Goal: Contribute content: Contribute content

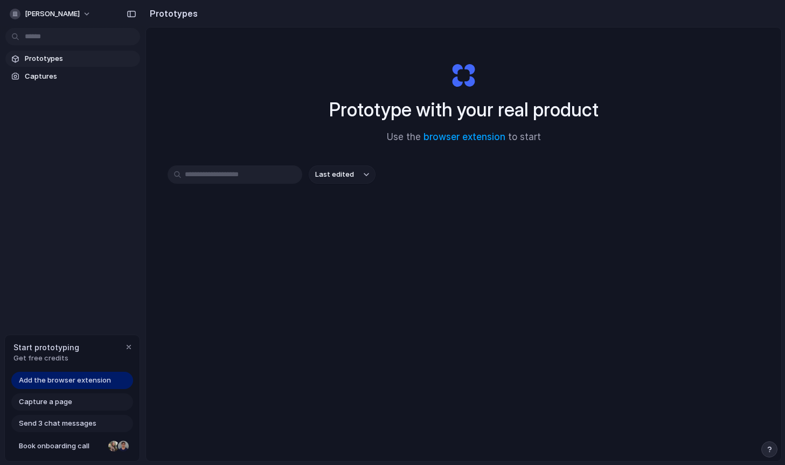
click at [92, 382] on span "Add the browser extension" at bounding box center [65, 380] width 92 height 11
click at [87, 401] on div "Capture a page" at bounding box center [72, 401] width 122 height 17
click at [125, 345] on div "button" at bounding box center [128, 347] width 9 height 9
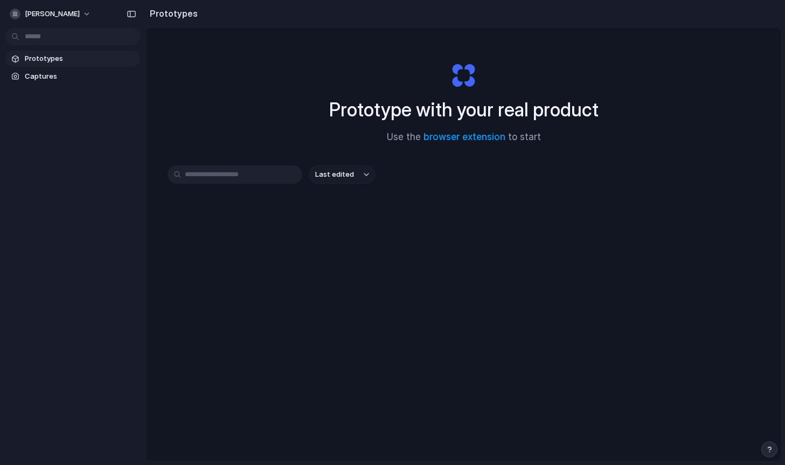
click at [35, 58] on span "Prototypes" at bounding box center [80, 58] width 111 height 11
click at [41, 28] on body "lauren-lecoffre Prototypes Captures Prototypes Prototype with your real product…" at bounding box center [392, 232] width 785 height 465
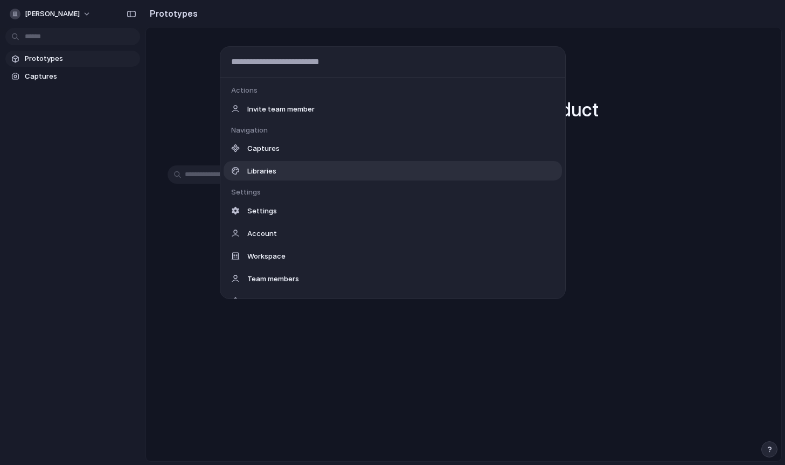
click at [269, 145] on span "Captures" at bounding box center [263, 148] width 32 height 11
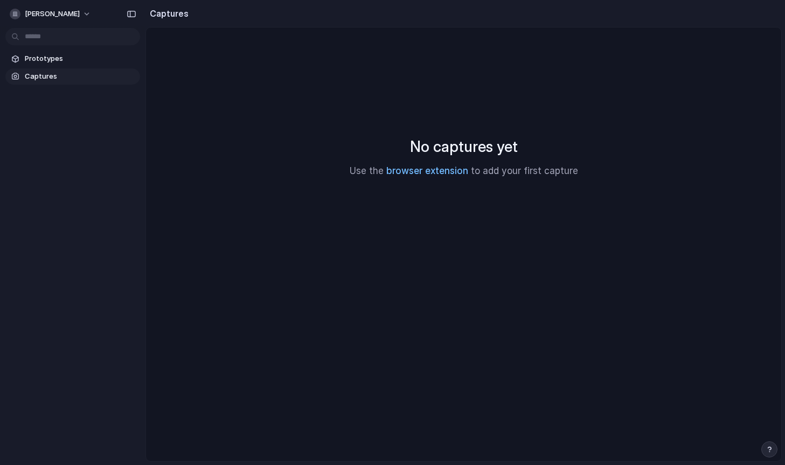
click at [413, 174] on link "browser extension" at bounding box center [427, 170] width 82 height 11
drag, startPoint x: 361, startPoint y: 169, endPoint x: 536, endPoint y: 164, distance: 175.2
click at [535, 164] on p "Use the browser extension to add your first capture" at bounding box center [464, 171] width 228 height 14
click at [536, 164] on div "No captures yet Use the browser extension to add your first capture" at bounding box center [463, 156] width 609 height 233
click at [489, 179] on div "No captures yet Use the browser extension to add your first capture" at bounding box center [463, 156] width 609 height 233
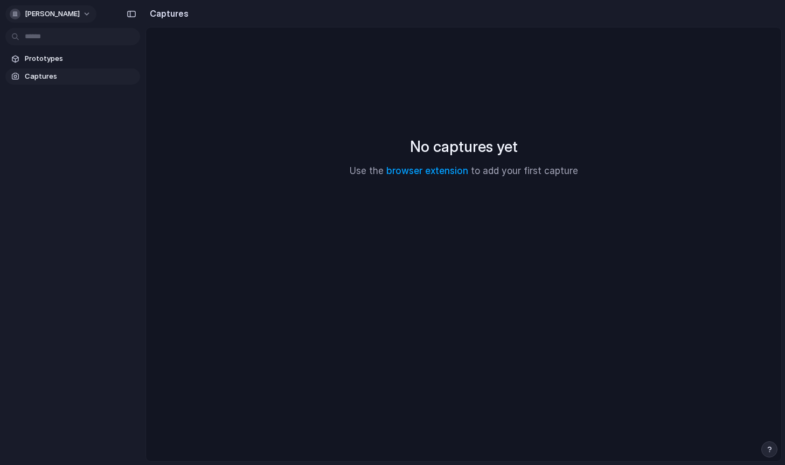
click at [37, 5] on button "[PERSON_NAME]" at bounding box center [50, 13] width 91 height 17
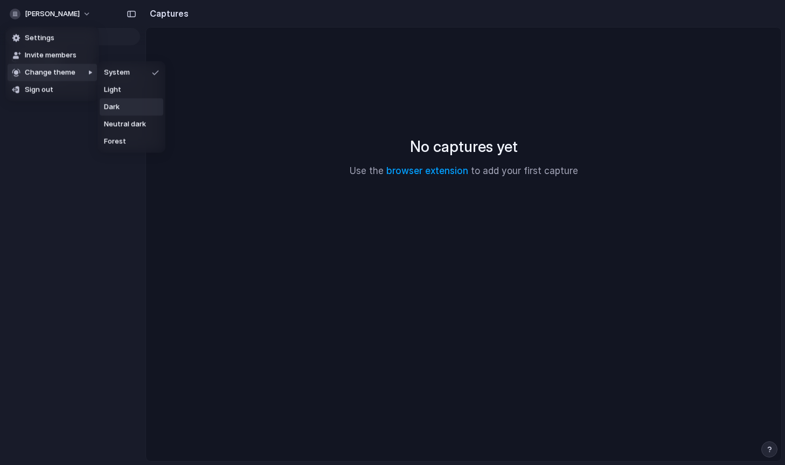
click at [123, 106] on li "Dark" at bounding box center [132, 107] width 64 height 17
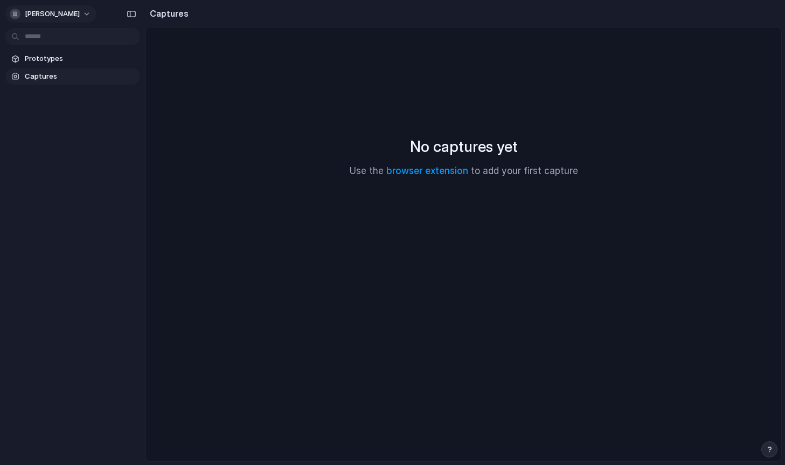
click at [63, 19] on button "[PERSON_NAME]" at bounding box center [50, 13] width 91 height 17
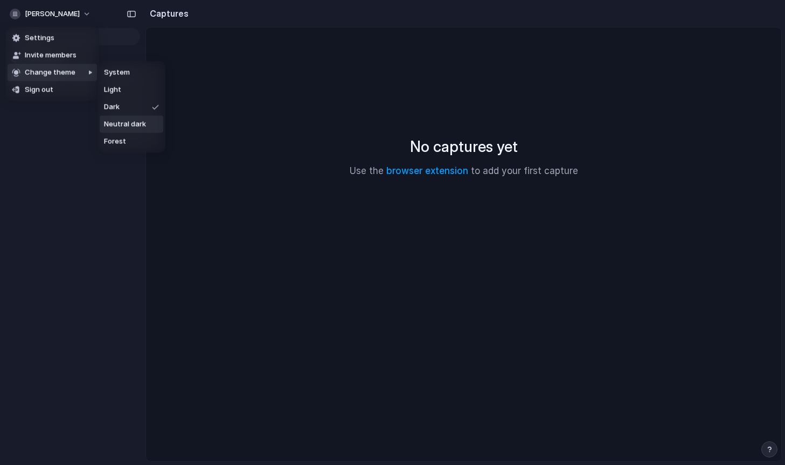
click at [130, 127] on span "Neutral dark" at bounding box center [125, 124] width 42 height 11
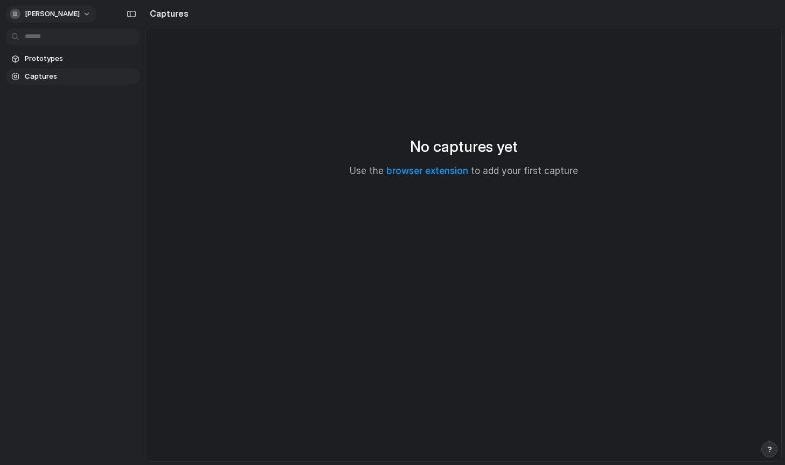
click at [83, 9] on button "[PERSON_NAME]" at bounding box center [50, 13] width 91 height 17
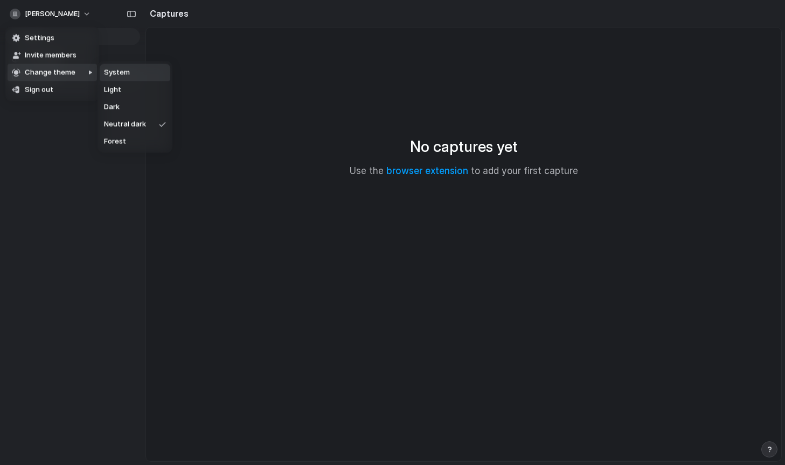
click at [127, 76] on span "System" at bounding box center [117, 72] width 26 height 11
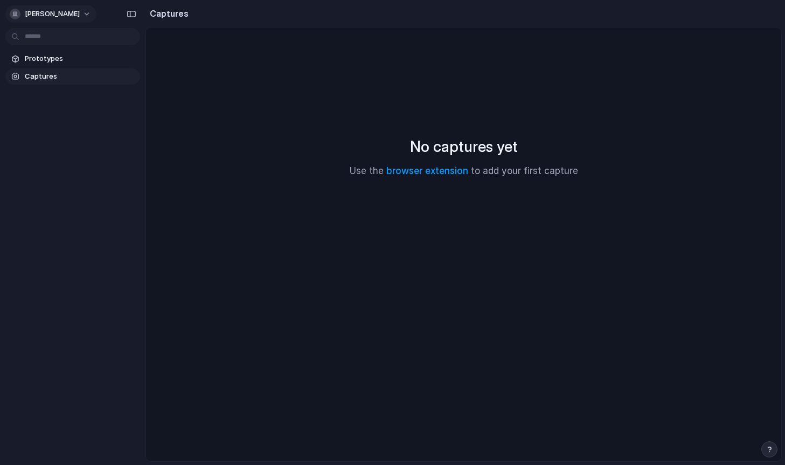
click at [86, 18] on button "[PERSON_NAME]" at bounding box center [50, 13] width 91 height 17
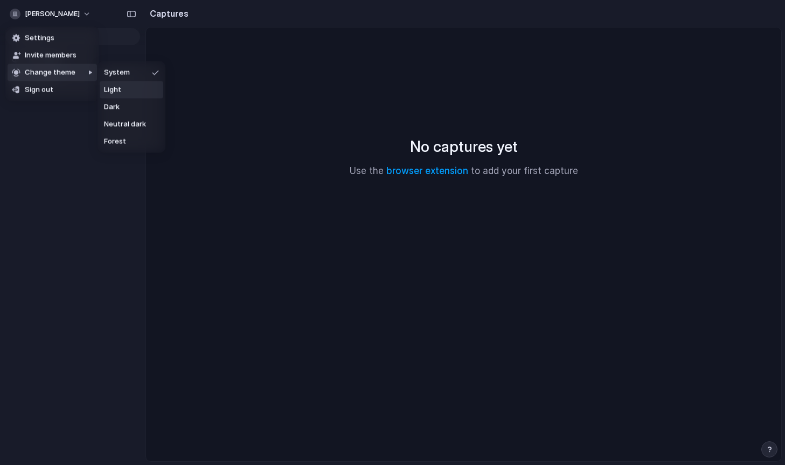
click at [116, 96] on li "Light" at bounding box center [132, 89] width 64 height 17
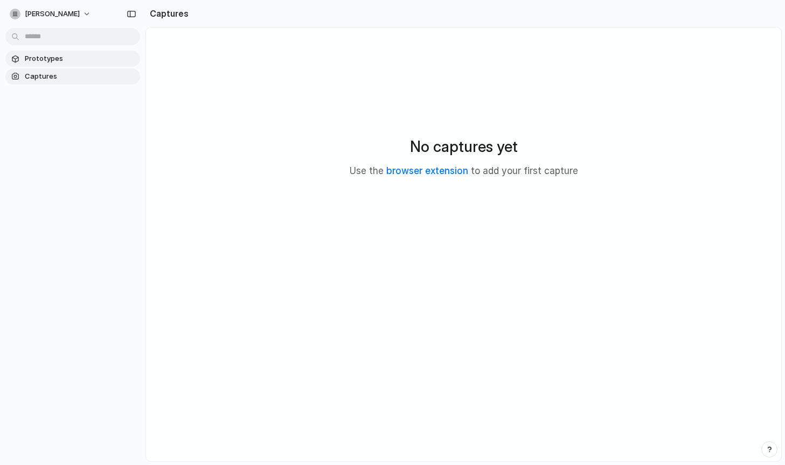
click at [43, 65] on link "Prototypes" at bounding box center [72, 59] width 135 height 16
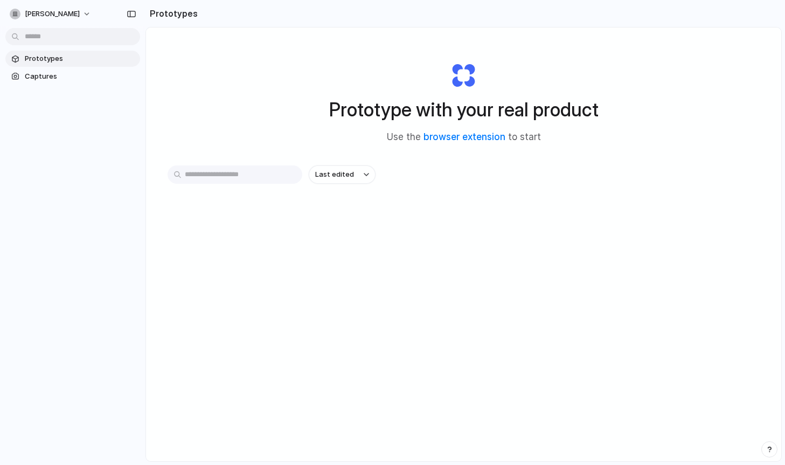
click at [237, 180] on input "text" at bounding box center [235, 174] width 135 height 18
paste input "**********"
type input "**********"
click at [65, 71] on span "Captures" at bounding box center [80, 76] width 111 height 11
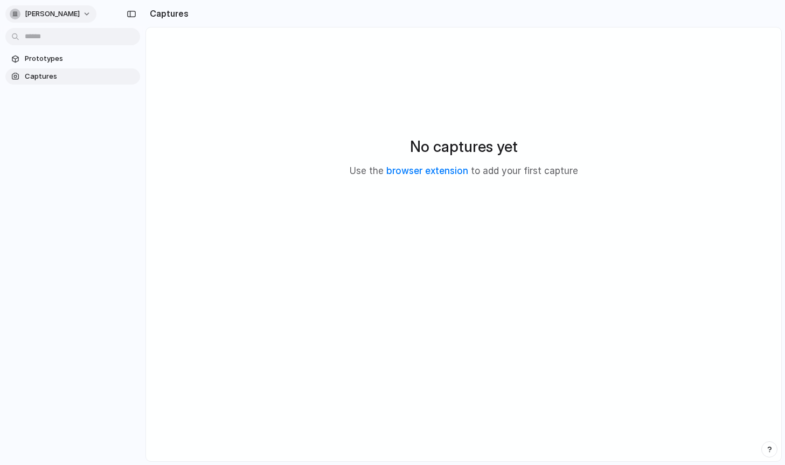
click at [19, 17] on div "[PERSON_NAME]" at bounding box center [45, 14] width 70 height 11
click at [48, 54] on span "Invite members" at bounding box center [51, 55] width 52 height 11
click at [409, 164] on p "Use the browser extension to add your first capture" at bounding box center [464, 171] width 228 height 14
click at [412, 176] on link "browser extension" at bounding box center [427, 170] width 82 height 11
click at [433, 173] on link "browser extension" at bounding box center [427, 170] width 82 height 11
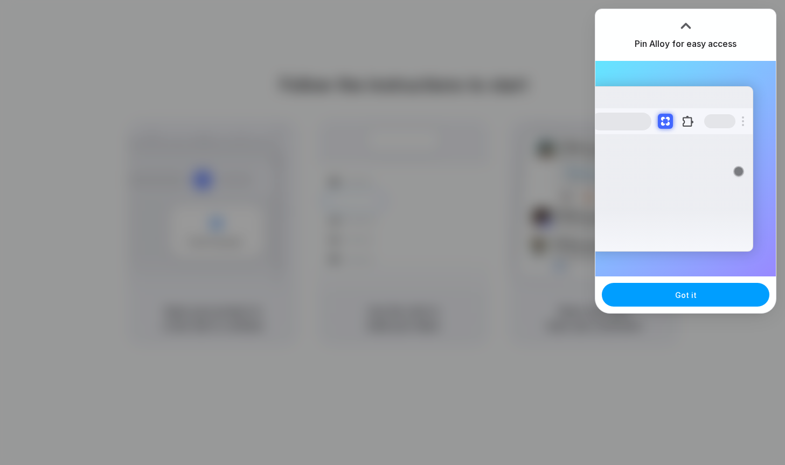
click at [682, 297] on span "Got it" at bounding box center [686, 294] width 22 height 11
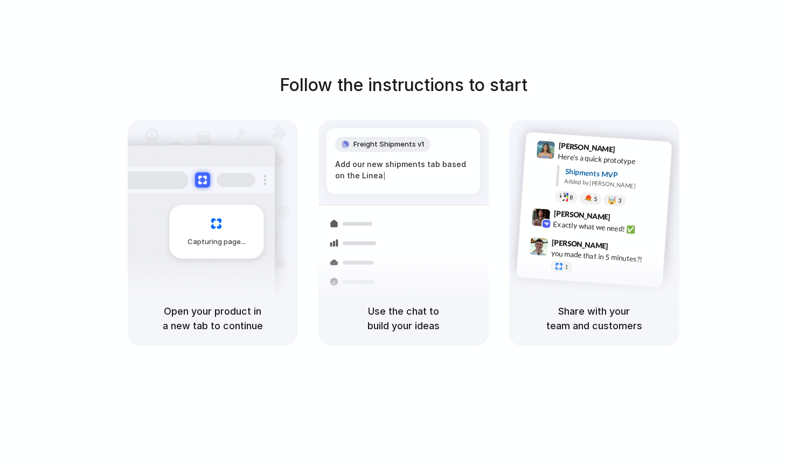
click at [451, 85] on h1 "Follow the instructions to start" at bounding box center [404, 85] width 248 height 26
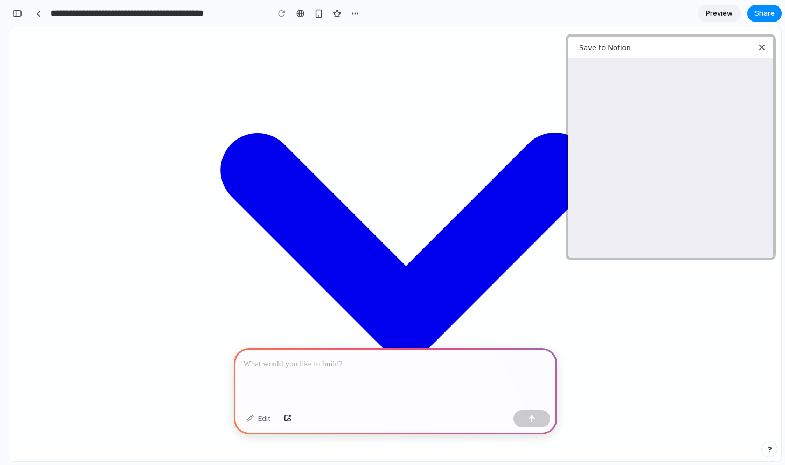
scroll to position [208, 0]
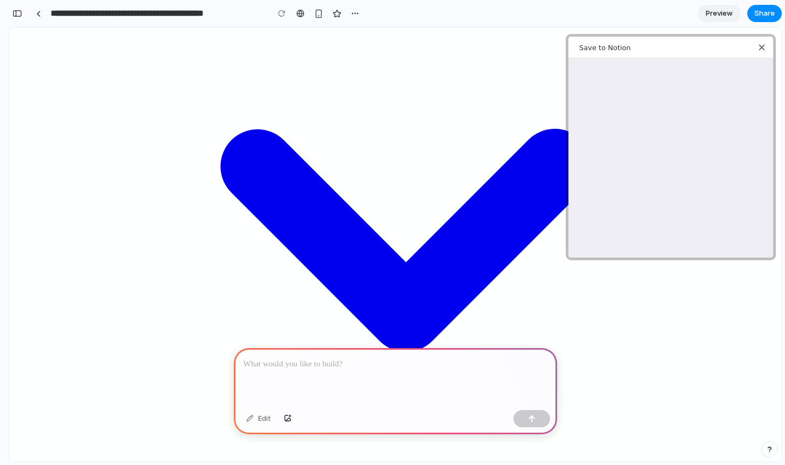
click at [329, 370] on p at bounding box center [396, 364] width 304 height 13
drag, startPoint x: 279, startPoint y: 368, endPoint x: 252, endPoint y: 366, distance: 27.0
click at [252, 366] on p "**********" at bounding box center [396, 364] width 304 height 13
click at [303, 362] on p "**********" at bounding box center [396, 364] width 304 height 13
click at [404, 364] on p "**********" at bounding box center [396, 364] width 304 height 13
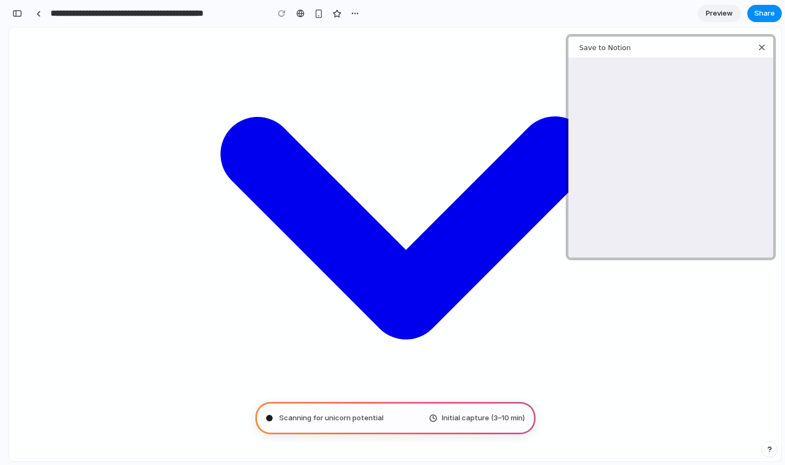
scroll to position [221, 0]
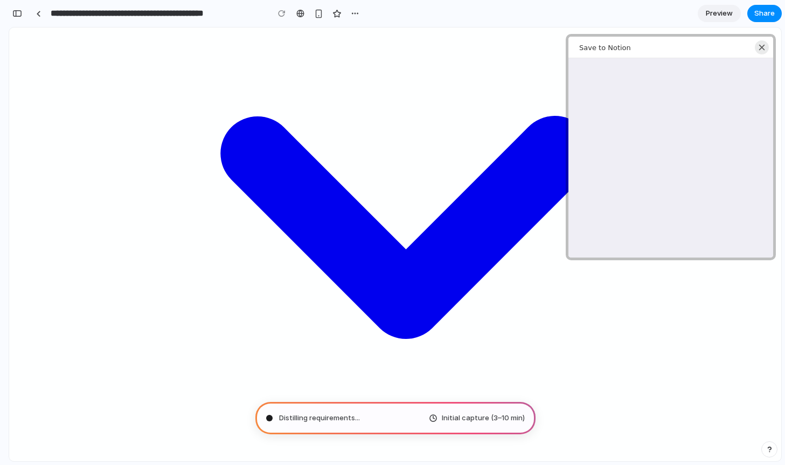
click at [764, 48] on icon "Close web clipper" at bounding box center [762, 48] width 8 height 8
click at [766, 47] on div "Close web clipper" at bounding box center [762, 47] width 14 height 14
click at [650, 11] on section "**********" at bounding box center [395, 13] width 773 height 27
click at [761, 46] on icon "Close web clipper" at bounding box center [762, 48] width 8 height 8
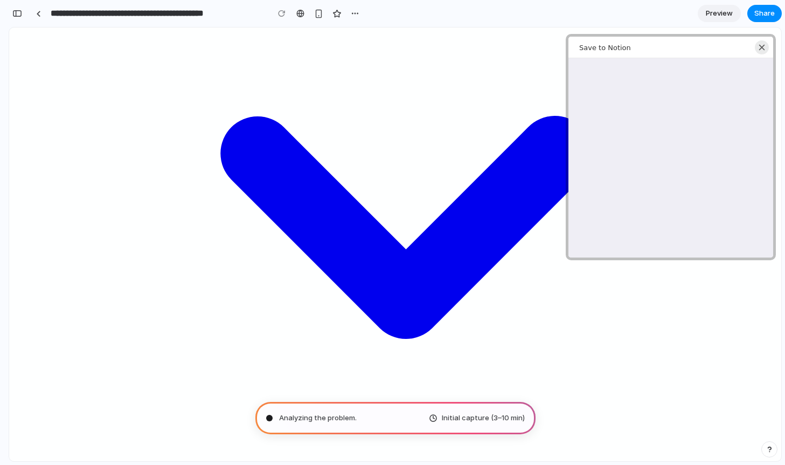
click at [761, 46] on icon "Close web clipper" at bounding box center [762, 48] width 8 height 8
click at [682, 22] on section "**********" at bounding box center [395, 13] width 773 height 27
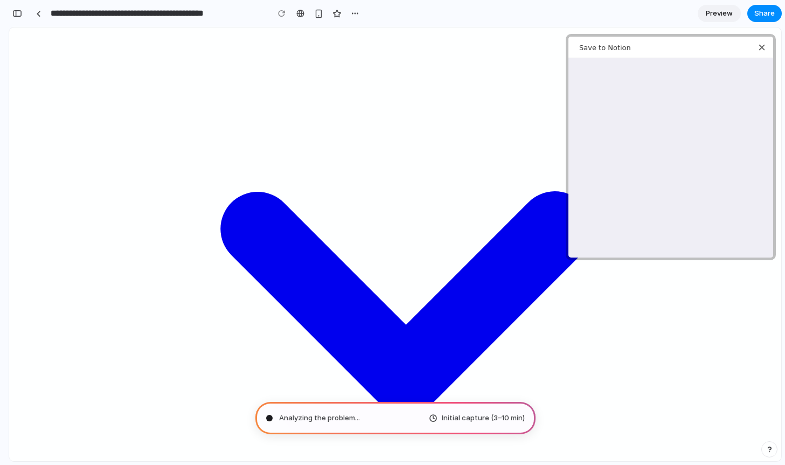
scroll to position [0, 0]
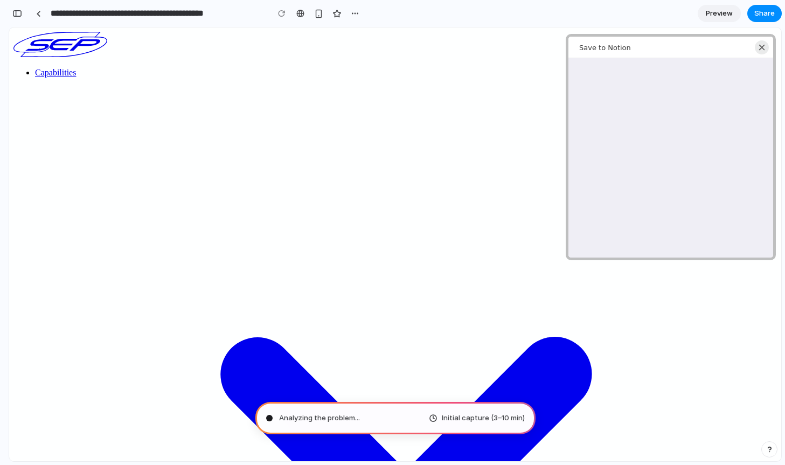
click at [759, 46] on icon "Close web clipper" at bounding box center [762, 48] width 8 height 8
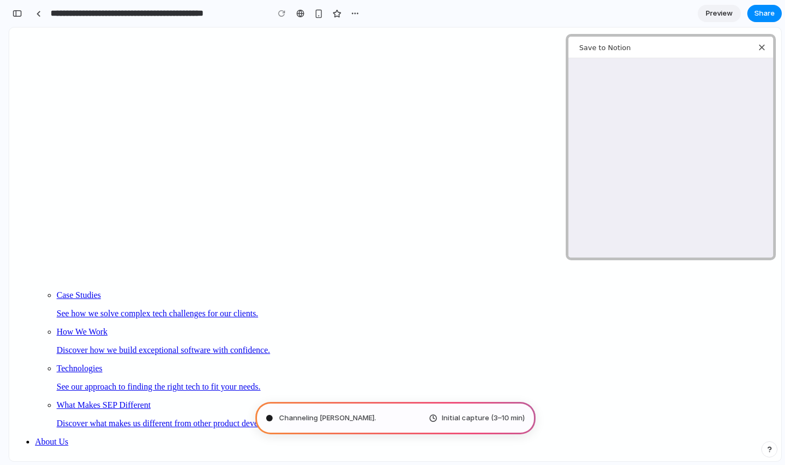
scroll to position [2534, 0]
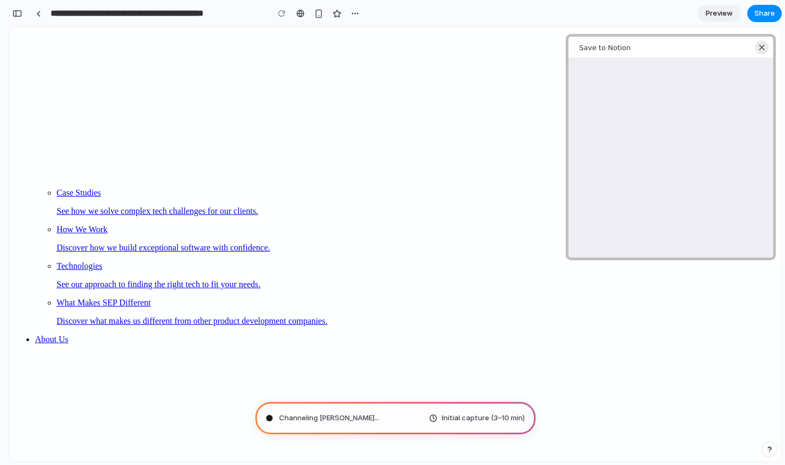
click at [765, 46] on div "Close web clipper" at bounding box center [762, 47] width 14 height 14
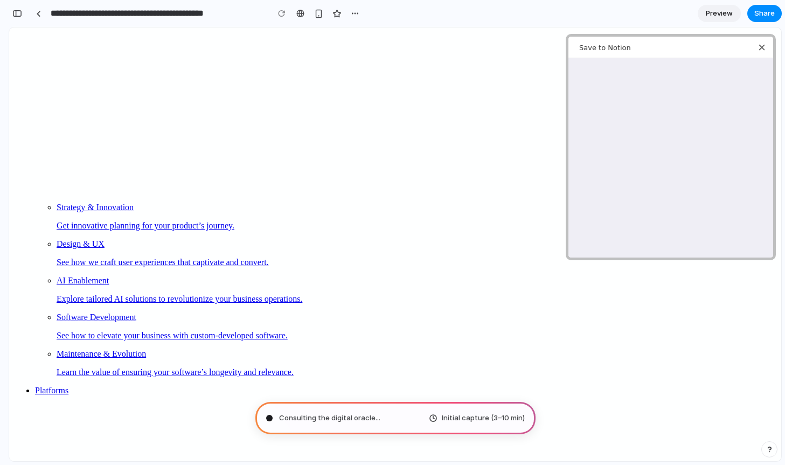
scroll to position [0, 0]
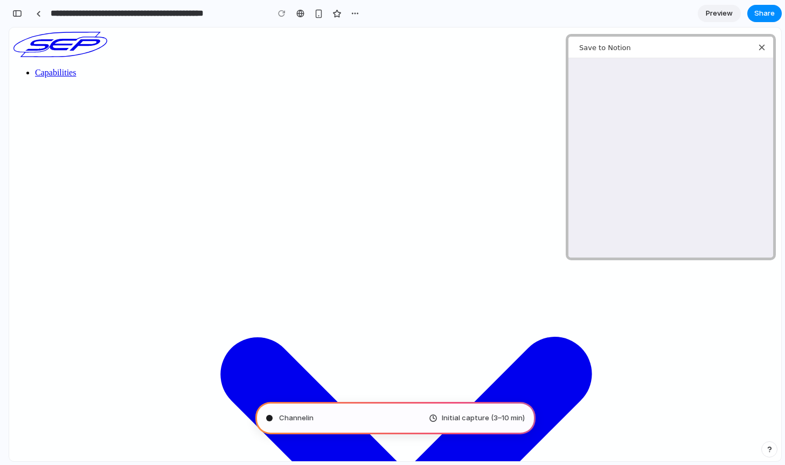
type input "**********"
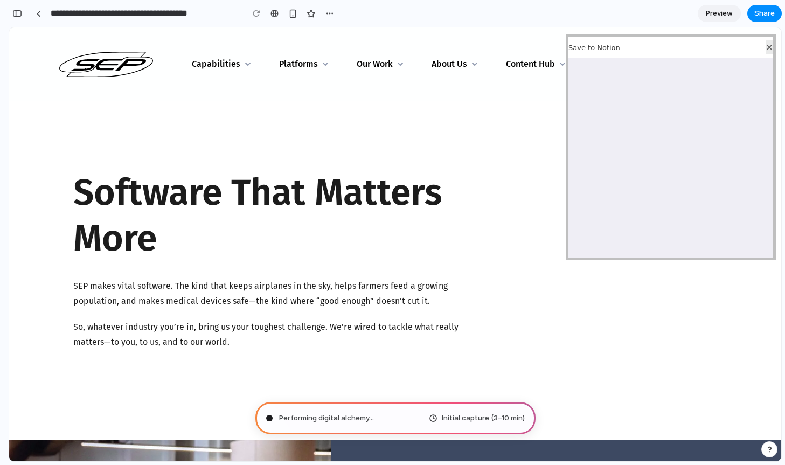
click at [766, 46] on div at bounding box center [770, 47] width 8 height 14
click at [442, 127] on div "Software That Matters More SEP makes vital software. The kind that keeps airpla…" at bounding box center [266, 270] width 386 height 339
click at [337, 147] on div "Software That Matters More SEP makes vital software. The kind that keeps airpla…" at bounding box center [266, 270] width 386 height 339
click at [767, 49] on line at bounding box center [769, 47] width 5 height 5
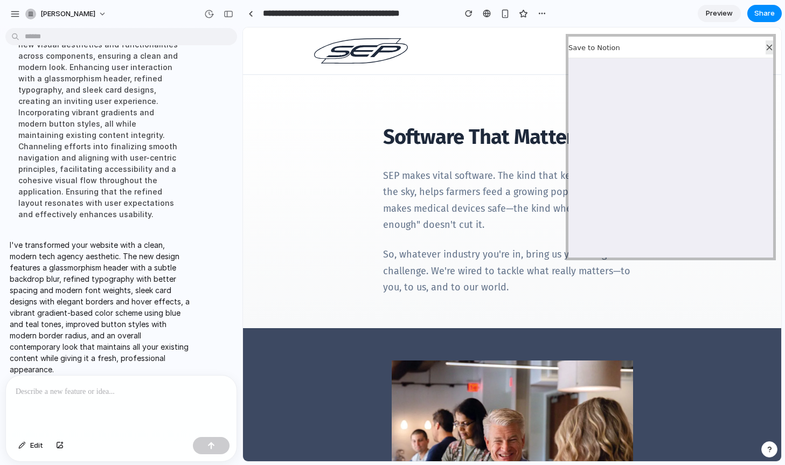
click at [767, 46] on line at bounding box center [769, 47] width 5 height 5
click at [512, 94] on section "Software That Matters More SEP makes vital software. The kind that keeps airpla…" at bounding box center [512, 201] width 538 height 253
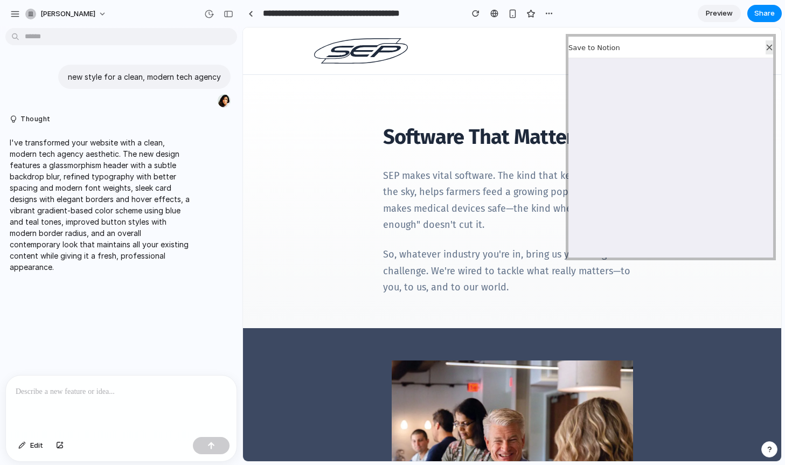
click at [767, 47] on line at bounding box center [769, 47] width 5 height 5
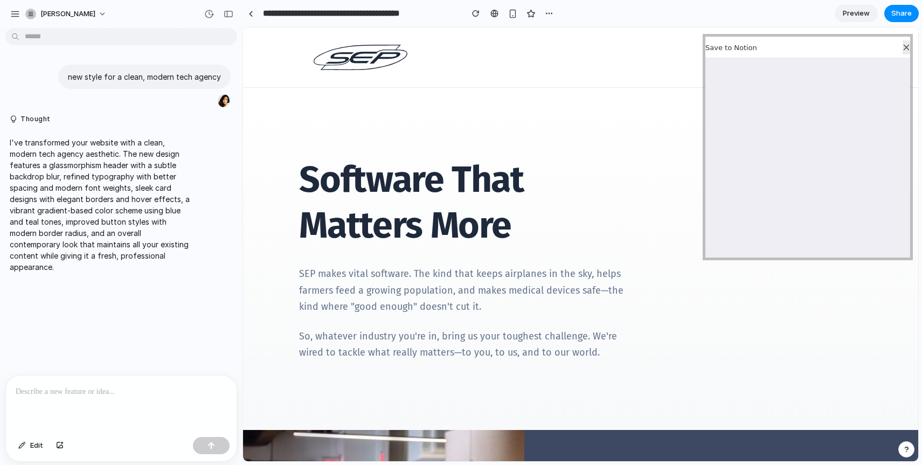
click at [785, 47] on line at bounding box center [906, 47] width 5 height 5
click at [619, 163] on h1 "Software That Matters More" at bounding box center [468, 203] width 338 height 92
click at [785, 47] on icon at bounding box center [907, 48] width 8 height 8
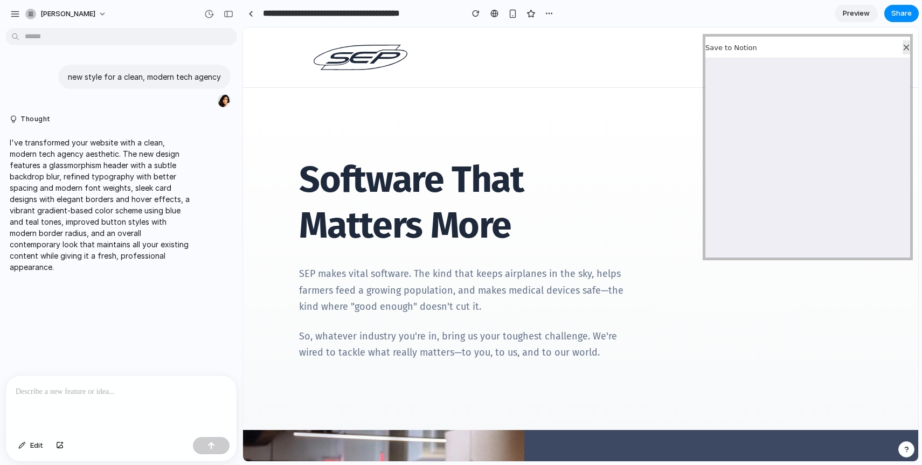
click at [785, 47] on icon at bounding box center [907, 48] width 8 height 8
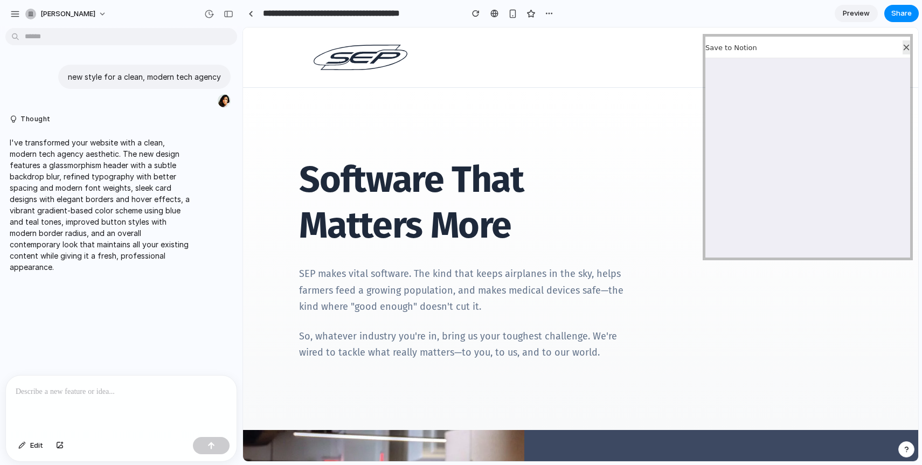
click at [785, 46] on icon at bounding box center [907, 48] width 8 height 8
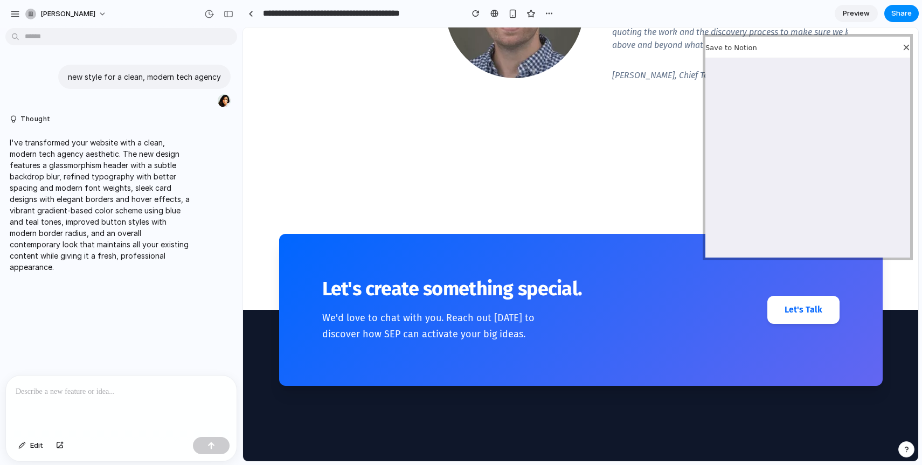
scroll to position [2687, 0]
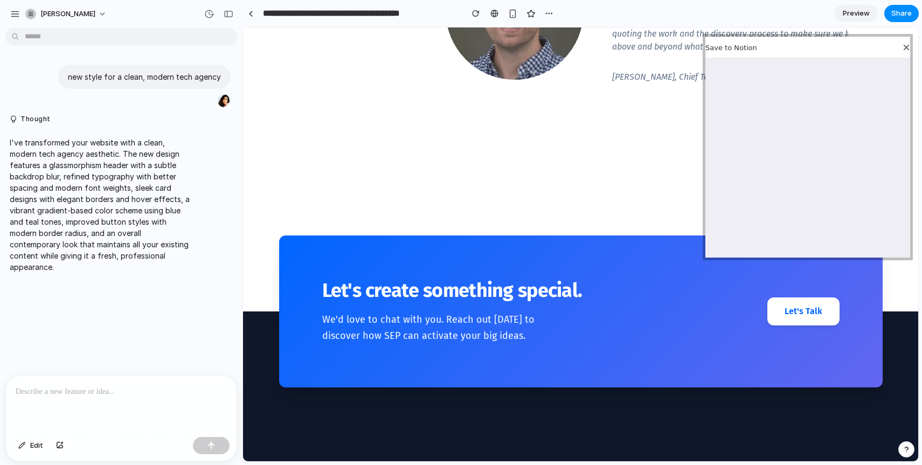
click at [785, 300] on link "Let's talk" at bounding box center [803, 311] width 72 height 28
click at [785, 297] on link "Let's talk" at bounding box center [803, 311] width 72 height 28
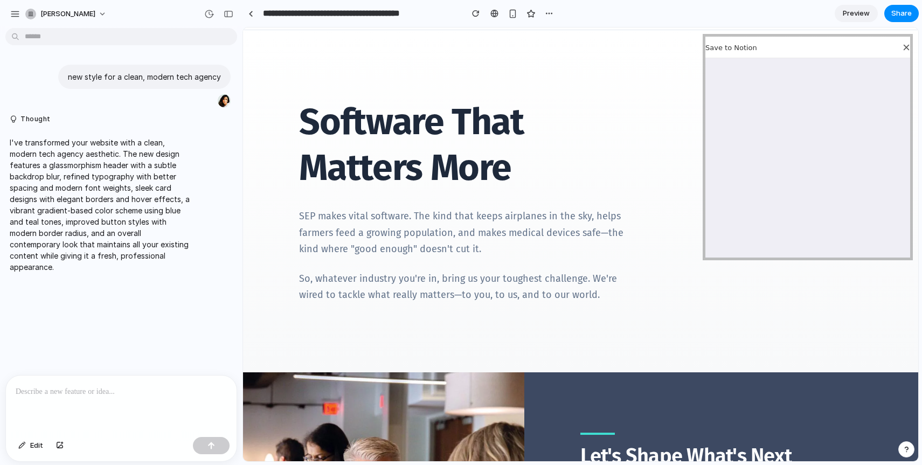
scroll to position [0, 0]
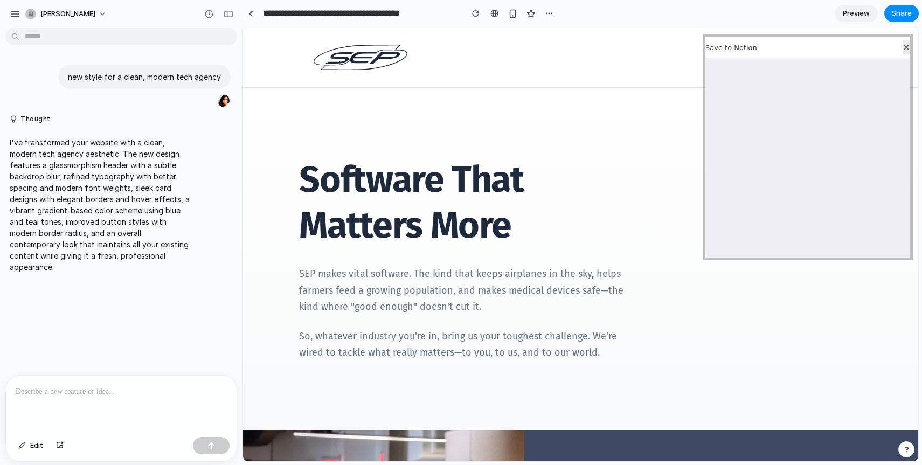
click at [785, 42] on div at bounding box center [907, 47] width 8 height 14
click at [785, 43] on div at bounding box center [907, 47] width 8 height 14
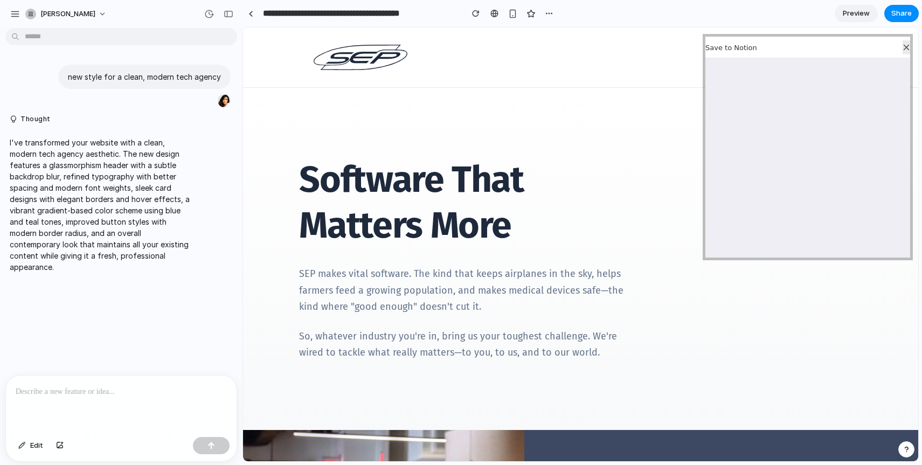
click at [785, 43] on div at bounding box center [907, 47] width 8 height 14
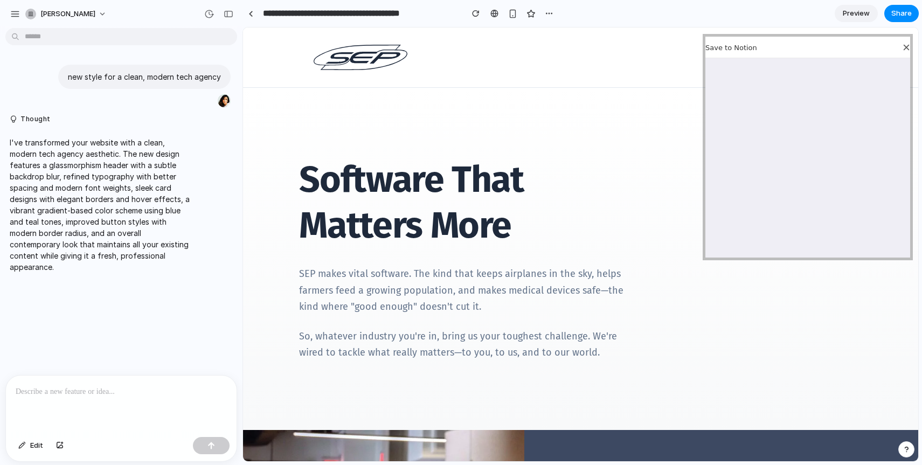
drag, startPoint x: 472, startPoint y: 48, endPoint x: 854, endPoint y: 110, distance: 387.2
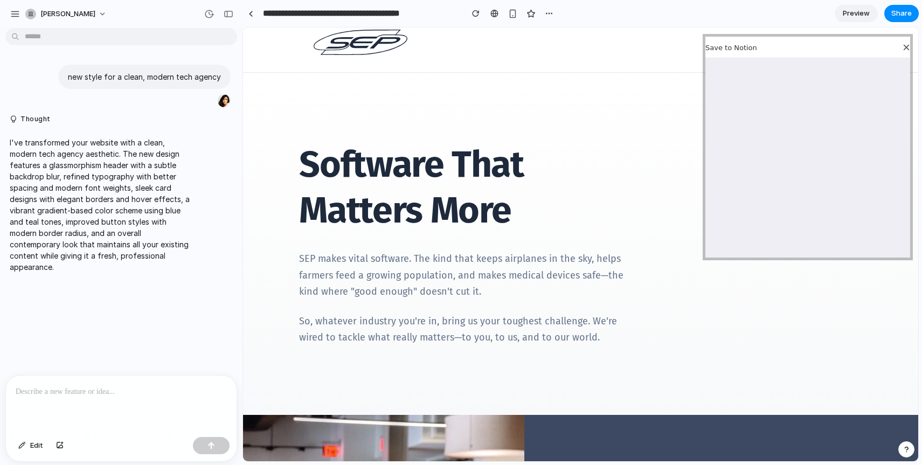
click at [785, 314] on video at bounding box center [777, 244] width 281 height 342
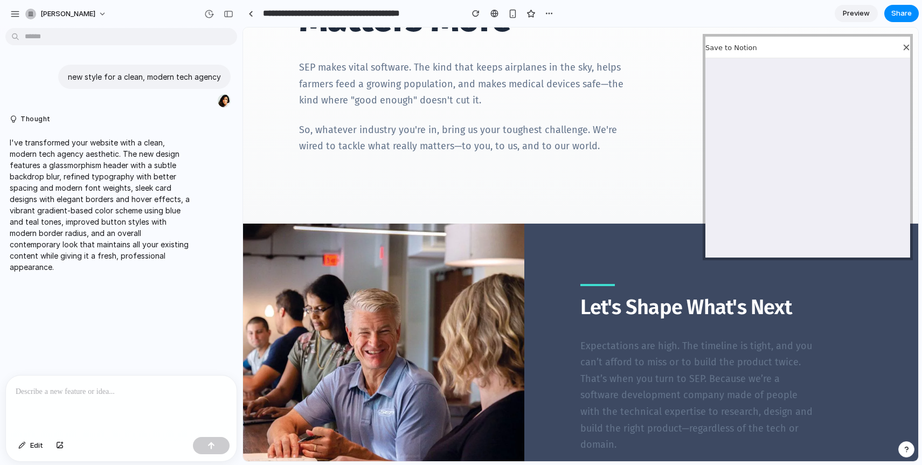
scroll to position [303, 0]
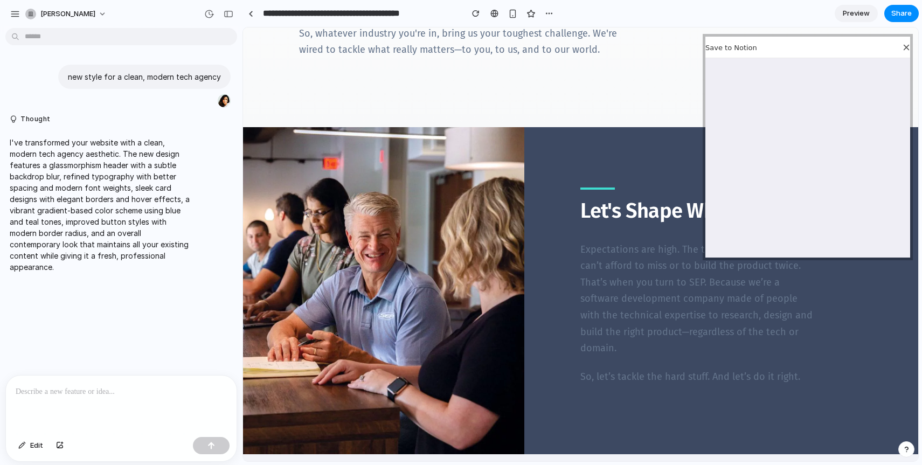
click at [571, 288] on div "Let's Shape What's Next Expectations are high. The timeline is tight, and you c…" at bounding box center [580, 290] width 675 height 327
click at [604, 282] on p "Expectations are high. The timeline is tight, and you can’t afford to miss or t…" at bounding box center [697, 298] width 234 height 115
drag, startPoint x: 604, startPoint y: 282, endPoint x: 661, endPoint y: 313, distance: 64.4
click at [661, 314] on p "Expectations are high. The timeline is tight, and you can’t afford to miss or t…" at bounding box center [697, 298] width 234 height 115
click at [661, 313] on p "Expectations are high. The timeline is tight, and you can’t afford to miss or t…" at bounding box center [697, 298] width 234 height 115
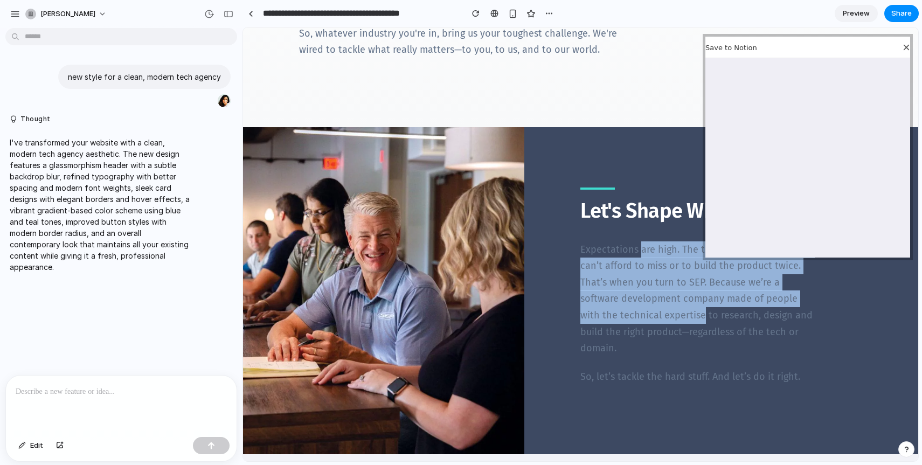
drag, startPoint x: 661, startPoint y: 313, endPoint x: 640, endPoint y: 254, distance: 61.9
click at [640, 254] on p "Expectations are high. The timeline is tight, and you can’t afford to miss or t…" at bounding box center [697, 298] width 234 height 115
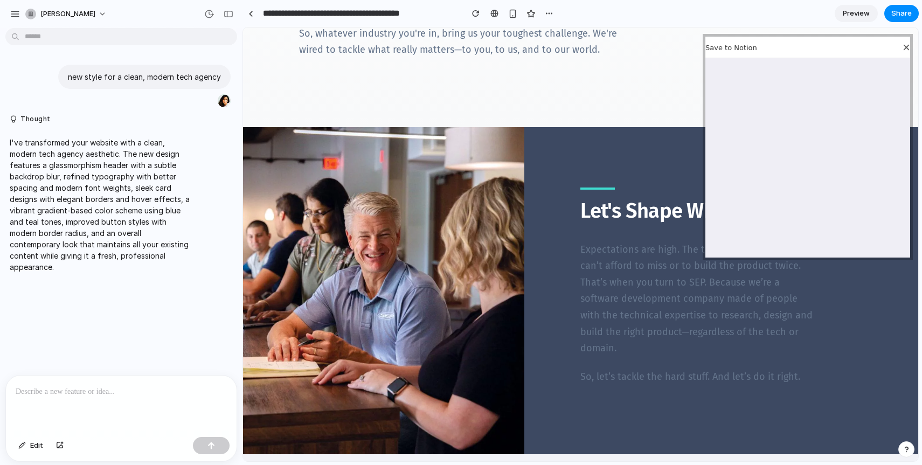
click at [613, 223] on h2 "Let's Shape What's Next" at bounding box center [720, 210] width 281 height 28
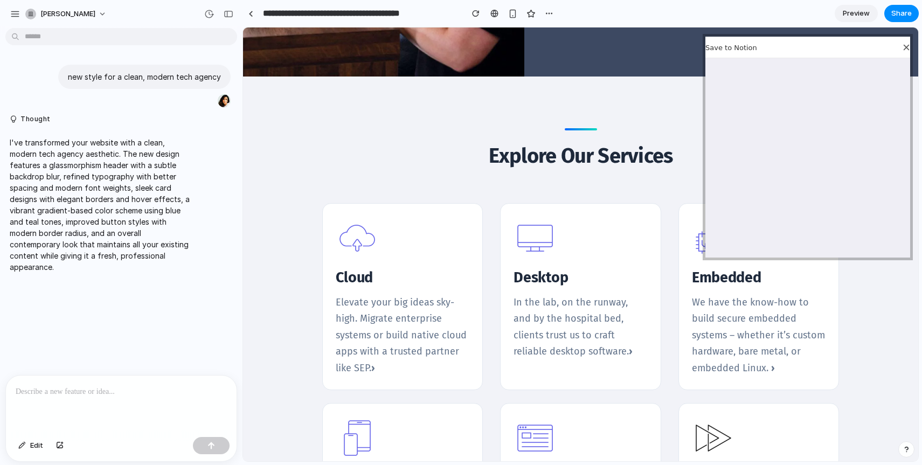
scroll to position [692, 0]
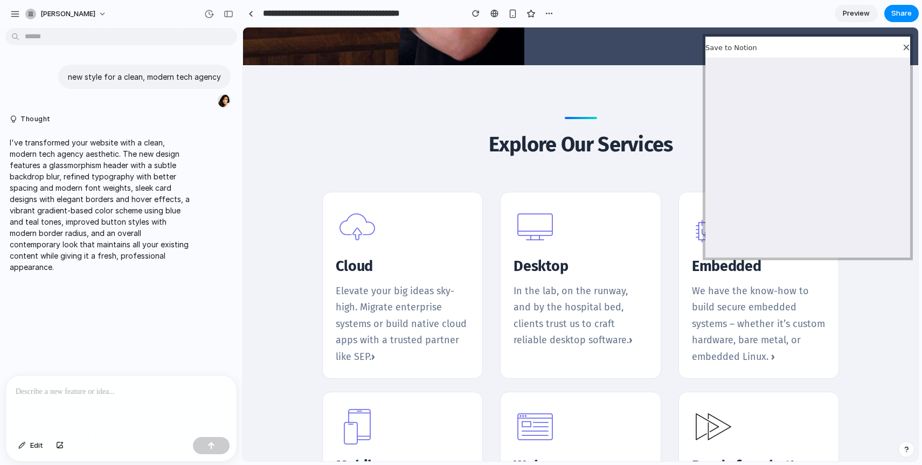
drag, startPoint x: 538, startPoint y: 245, endPoint x: 586, endPoint y: 289, distance: 65.6
click at [586, 290] on div "Desktop In the lab, on the runway, and by the hospital bed, clients trust us to…" at bounding box center [581, 303] width 134 height 92
click at [586, 289] on p "In the lab, on the runway, and by the hospital bed, clients trust us to craft r…" at bounding box center [581, 316] width 134 height 66
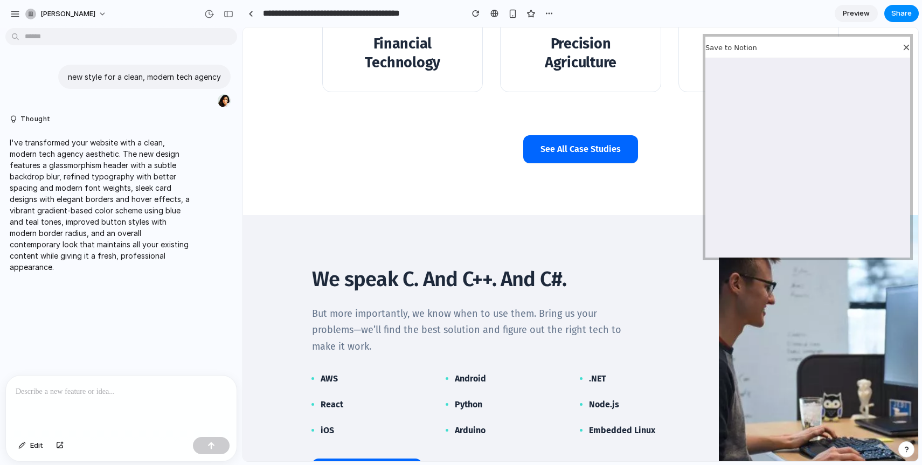
scroll to position [2046, 0]
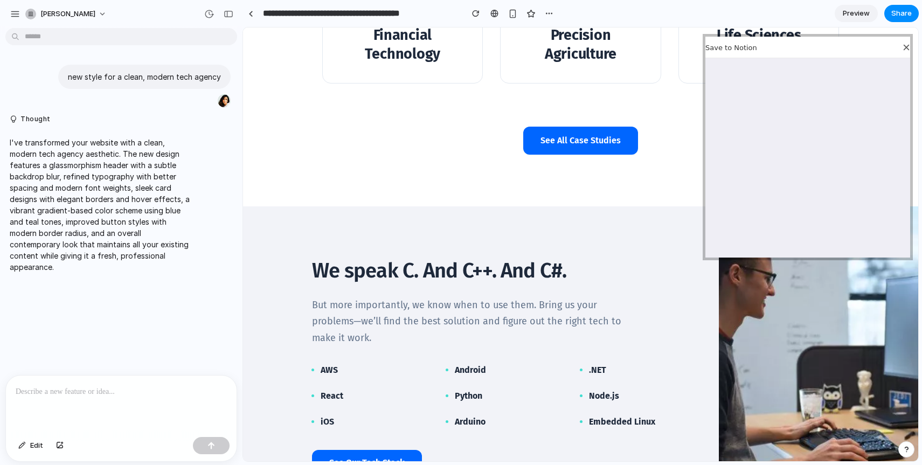
click at [143, 380] on div at bounding box center [121, 404] width 231 height 57
click at [785, 51] on div "Save to Notion" at bounding box center [804, 48] width 198 height 8
click at [785, 45] on line at bounding box center [906, 47] width 5 height 5
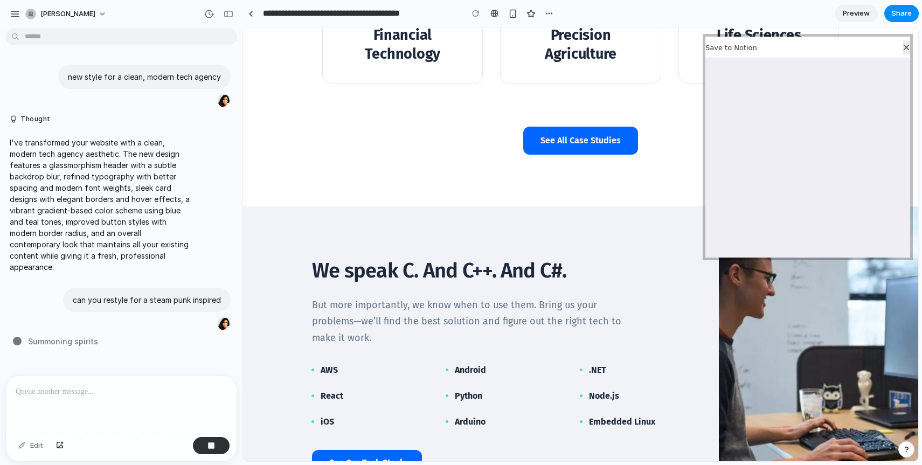
click at [785, 44] on icon at bounding box center [907, 48] width 8 height 8
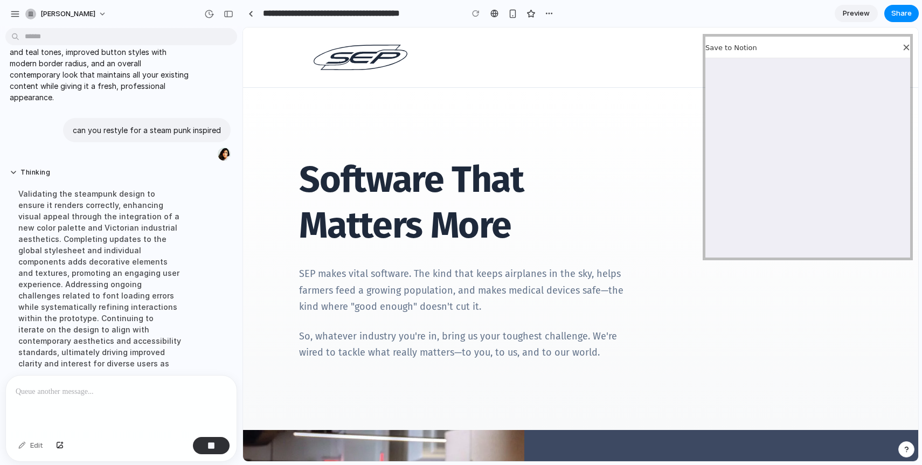
scroll to position [205, 0]
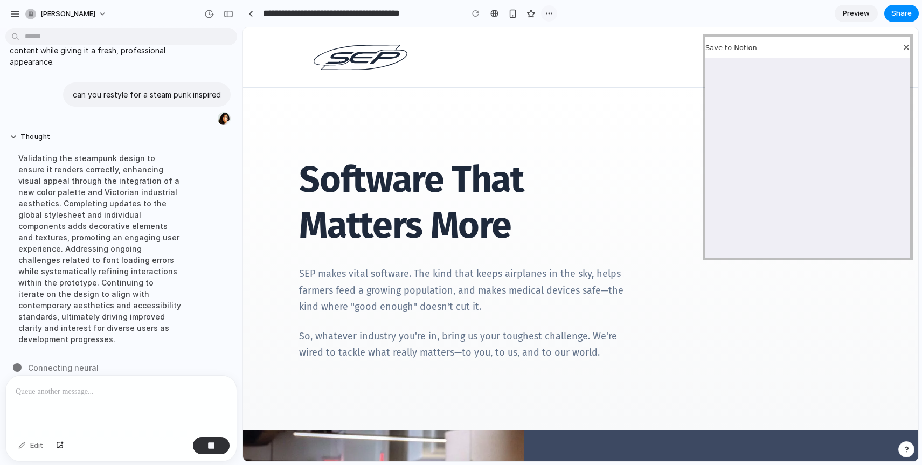
click at [549, 13] on div "button" at bounding box center [549, 13] width 9 height 9
click at [490, 108] on div "Duplicate Delete" at bounding box center [461, 232] width 922 height 465
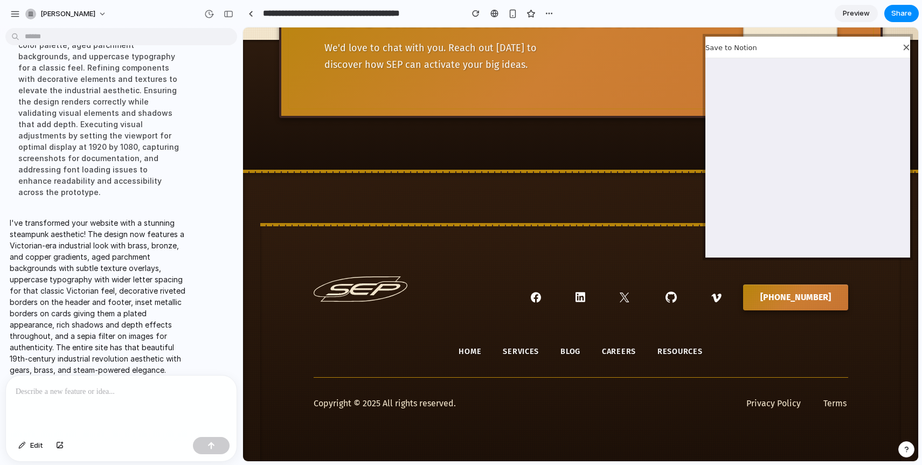
scroll to position [3062, 0]
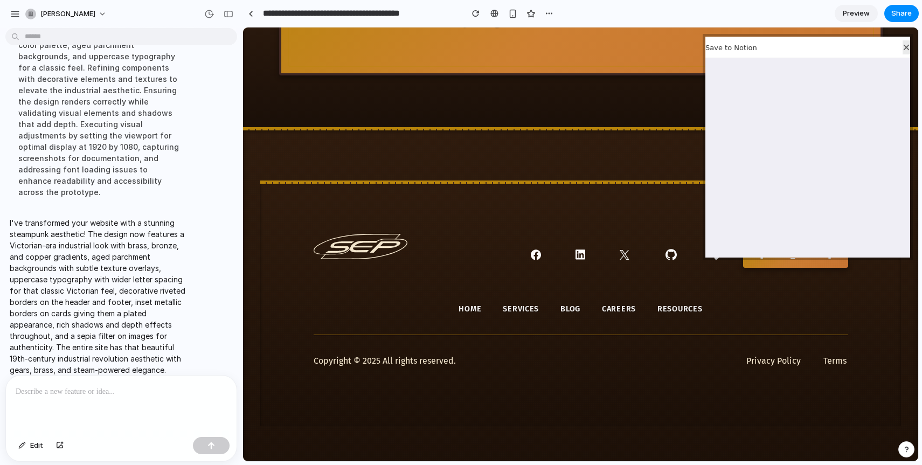
click at [785, 50] on icon at bounding box center [907, 48] width 8 height 8
click at [785, 21] on button "Share" at bounding box center [901, 13] width 34 height 17
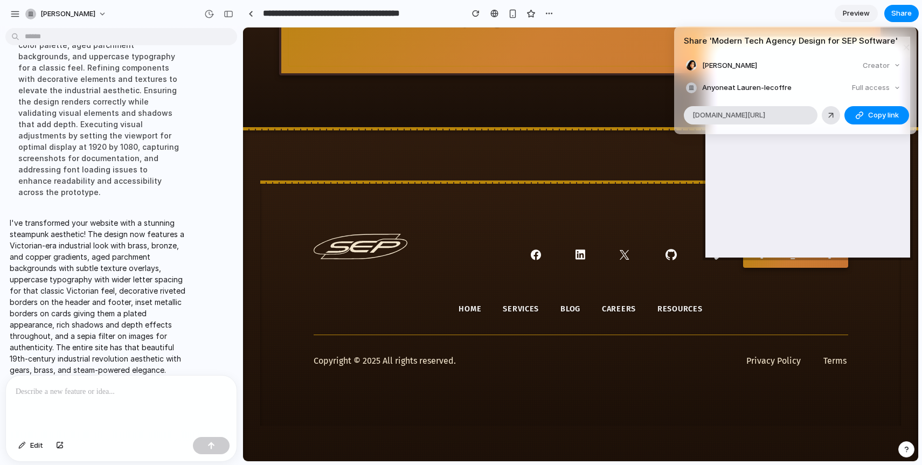
click at [785, 87] on div "Full access" at bounding box center [876, 87] width 57 height 15
click at [785, 116] on div "button" at bounding box center [859, 115] width 9 height 9
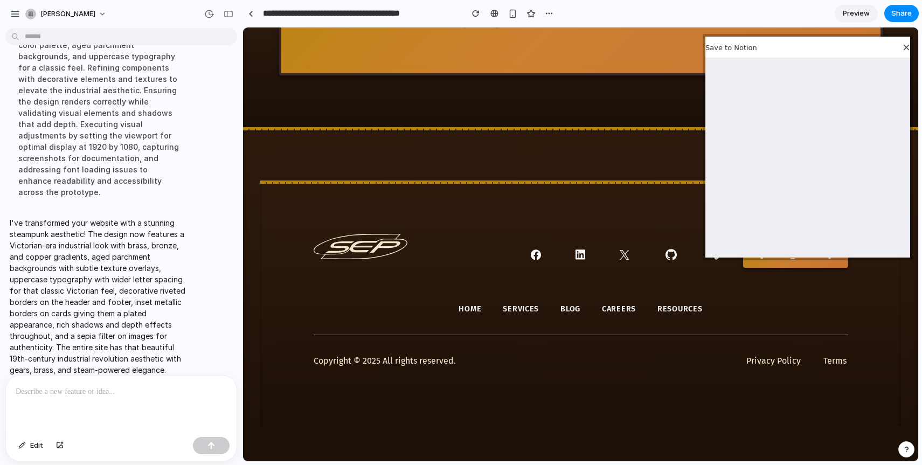
drag, startPoint x: 607, startPoint y: 265, endPoint x: 342, endPoint y: 269, distance: 264.6
drag, startPoint x: 353, startPoint y: 238, endPoint x: 418, endPoint y: 232, distance: 64.9
click at [418, 234] on div "[PHONE_NUMBER]" at bounding box center [581, 265] width 535 height 63
click at [365, 234] on icon at bounding box center [361, 246] width 94 height 25
click at [632, 182] on footer "[PHONE_NUMBER] Home Services Blog Careers Resources Copyright © 2025 All rights…" at bounding box center [580, 303] width 641 height 245
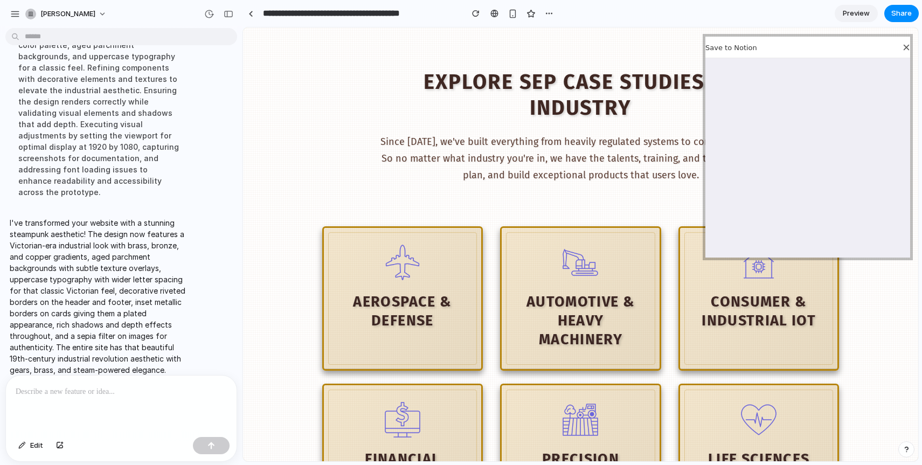
scroll to position [1678, 0]
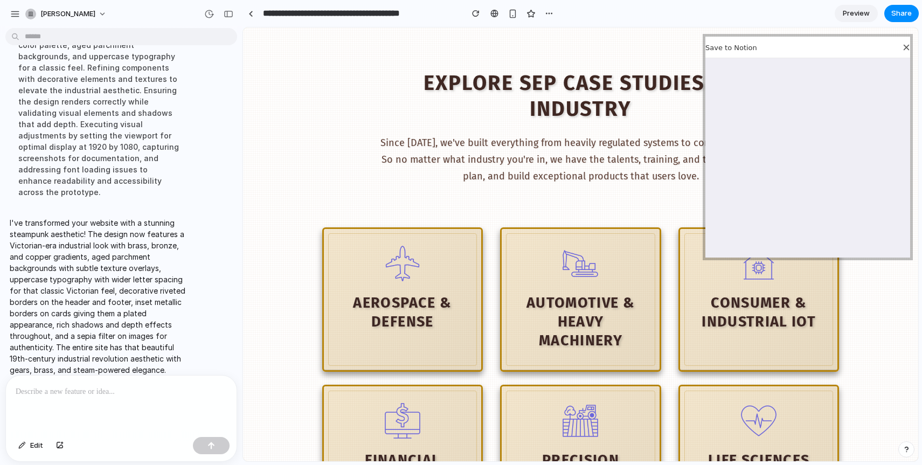
click at [785, 16] on section "**********" at bounding box center [580, 13] width 676 height 27
click at [785, 48] on div at bounding box center [907, 47] width 8 height 14
click at [601, 31] on section "Explore SEP Case Studies by Industry Since [DATE], we've built everything from …" at bounding box center [580, 127] width 675 height 200
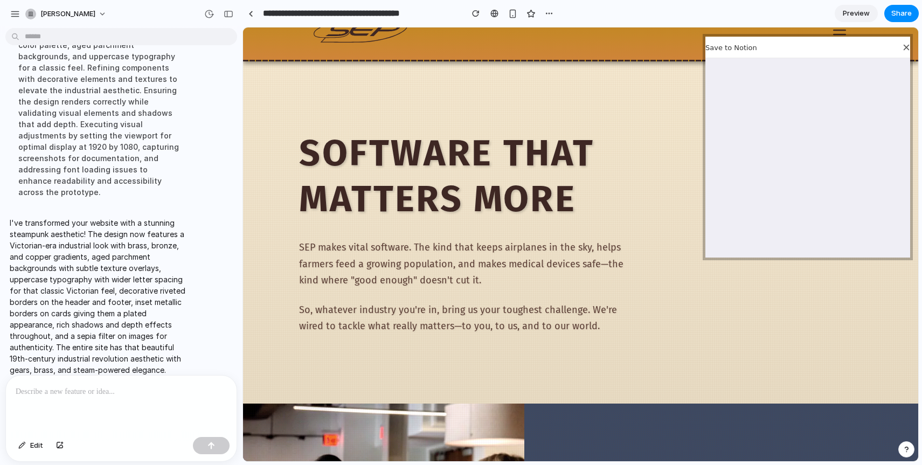
scroll to position [28, 0]
click at [785, 31] on icon at bounding box center [839, 29] width 17 height 17
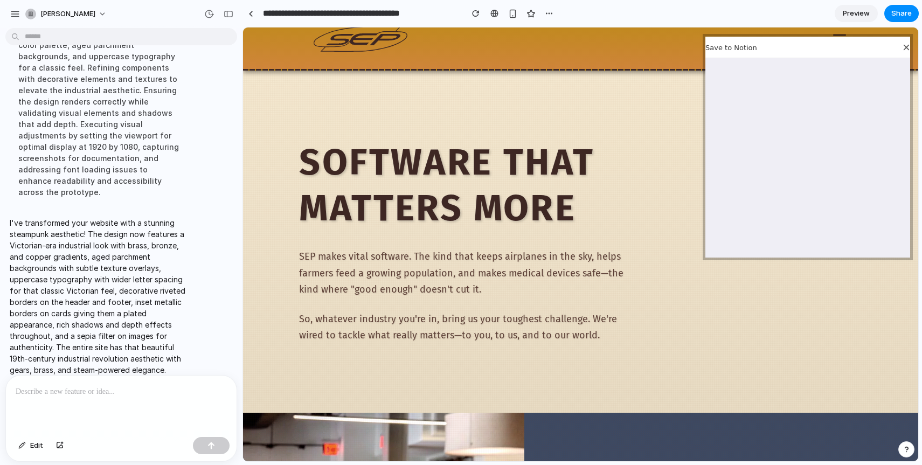
scroll to position [20, 0]
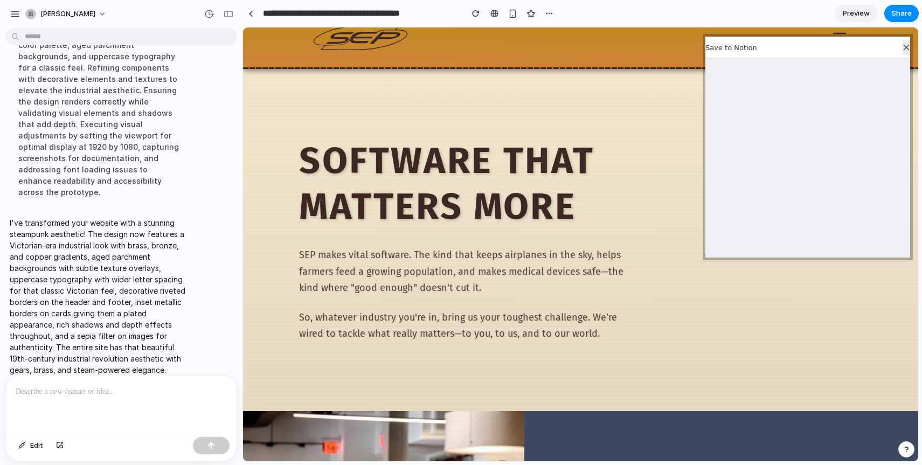
click at [785, 45] on icon at bounding box center [907, 48] width 8 height 8
click at [636, 23] on section "**********" at bounding box center [580, 13] width 676 height 27
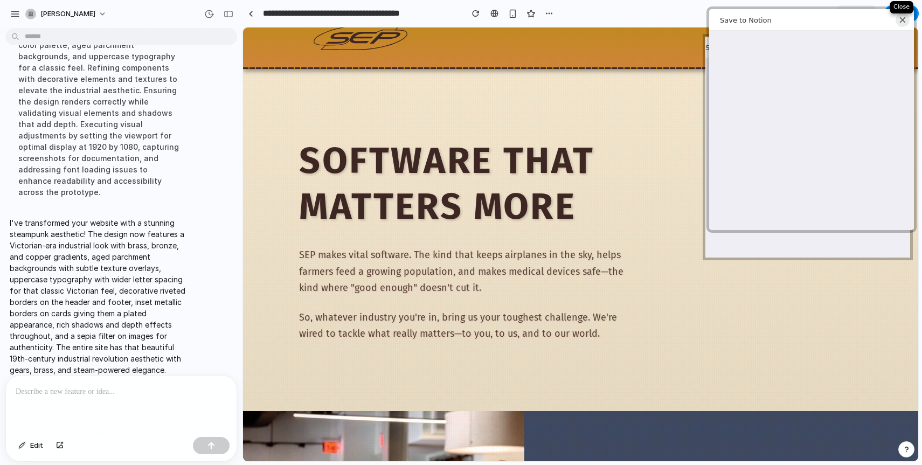
click at [785, 23] on div "Close web clipper" at bounding box center [903, 20] width 14 height 14
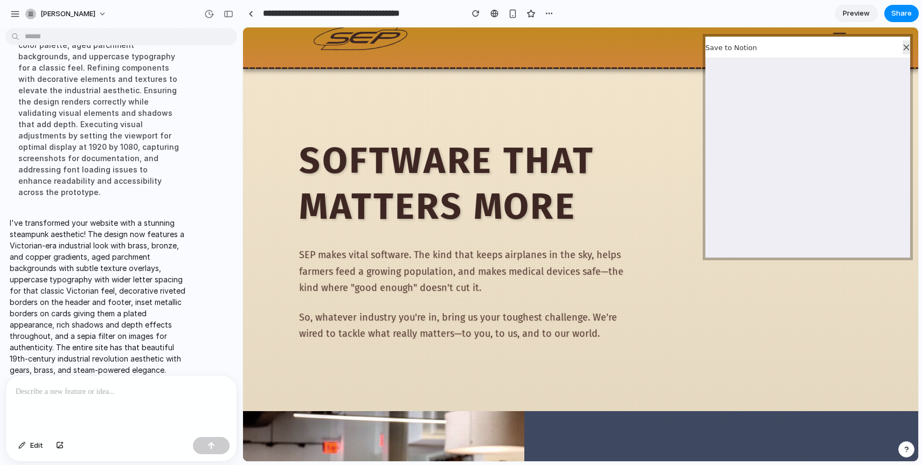
click at [785, 47] on icon at bounding box center [907, 48] width 8 height 8
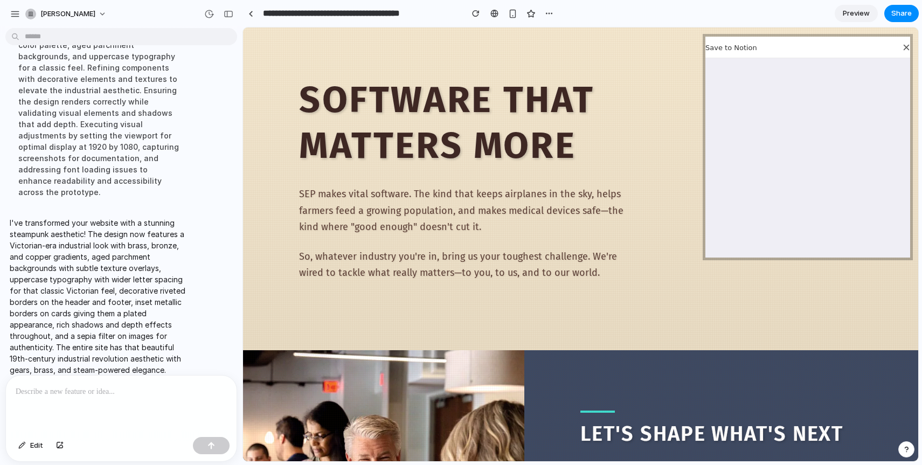
scroll to position [0, 0]
